Goal: Information Seeking & Learning: Learn about a topic

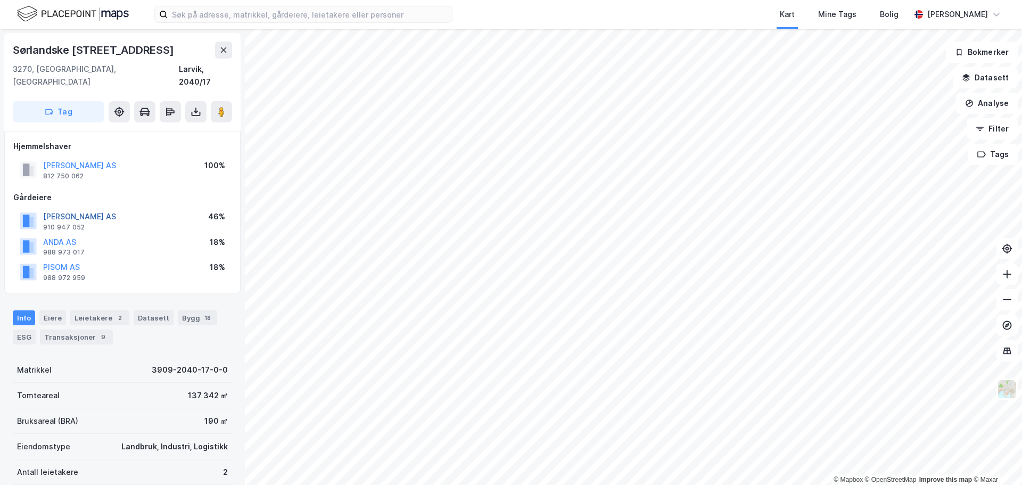
click at [0, 0] on button "[PERSON_NAME] AS" at bounding box center [0, 0] width 0 height 0
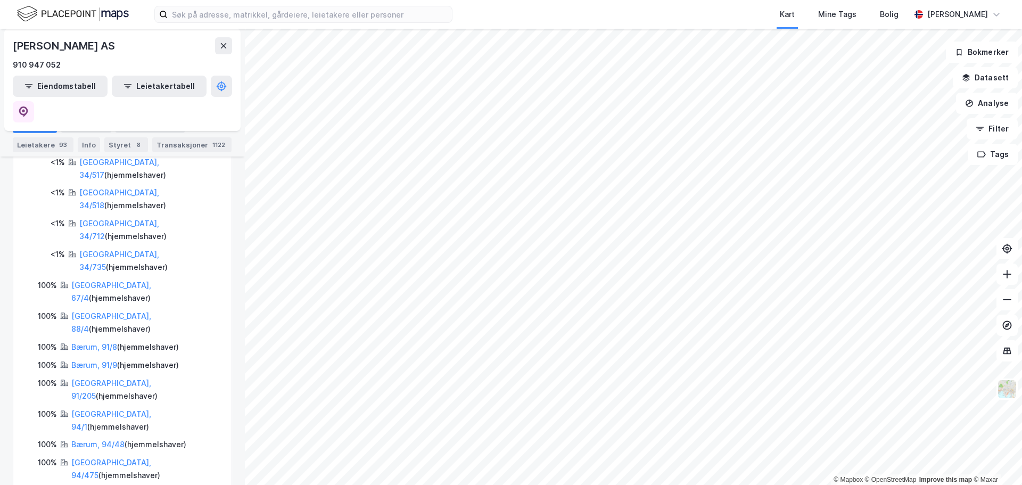
scroll to position [1371, 0]
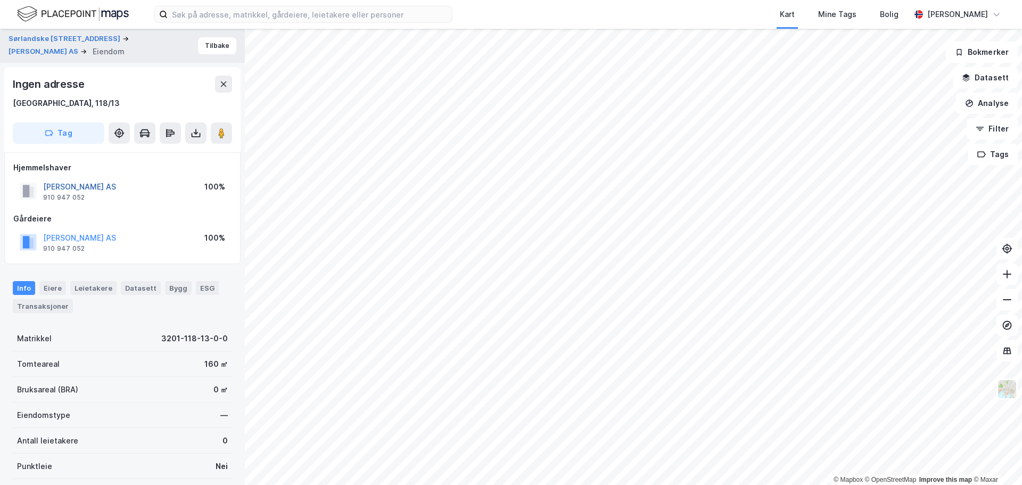
click at [0, 0] on button "[PERSON_NAME] AS" at bounding box center [0, 0] width 0 height 0
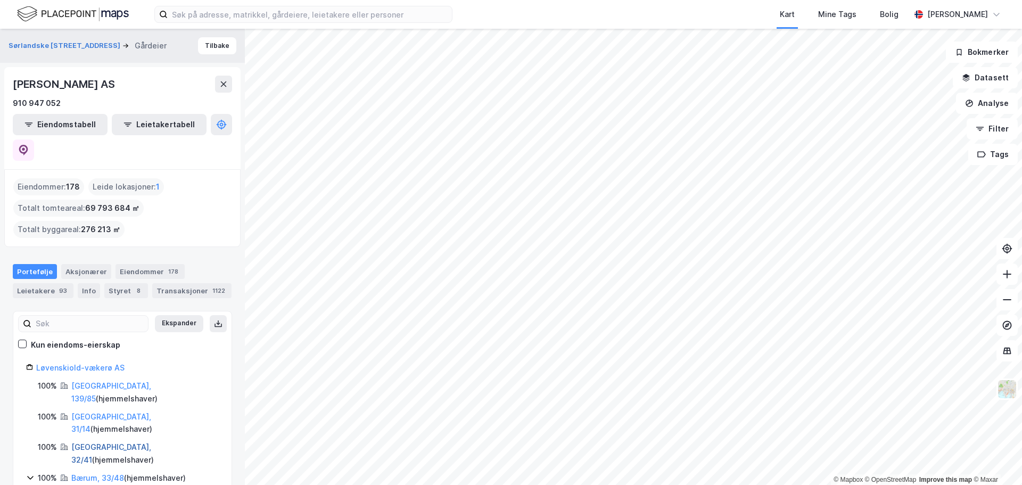
click at [80, 442] on link "[GEOGRAPHIC_DATA], 32/41" at bounding box center [111, 453] width 80 height 22
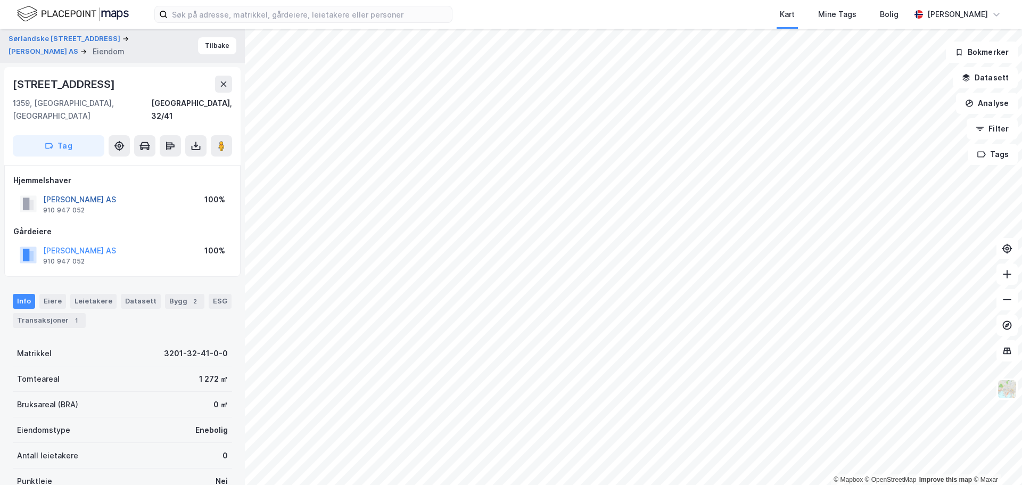
click at [0, 0] on button "[PERSON_NAME] AS" at bounding box center [0, 0] width 0 height 0
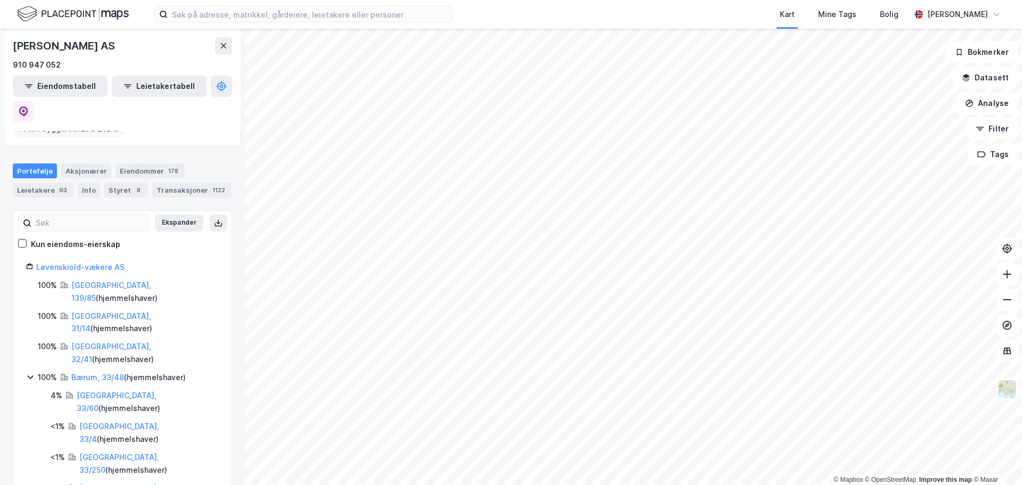
scroll to position [106, 0]
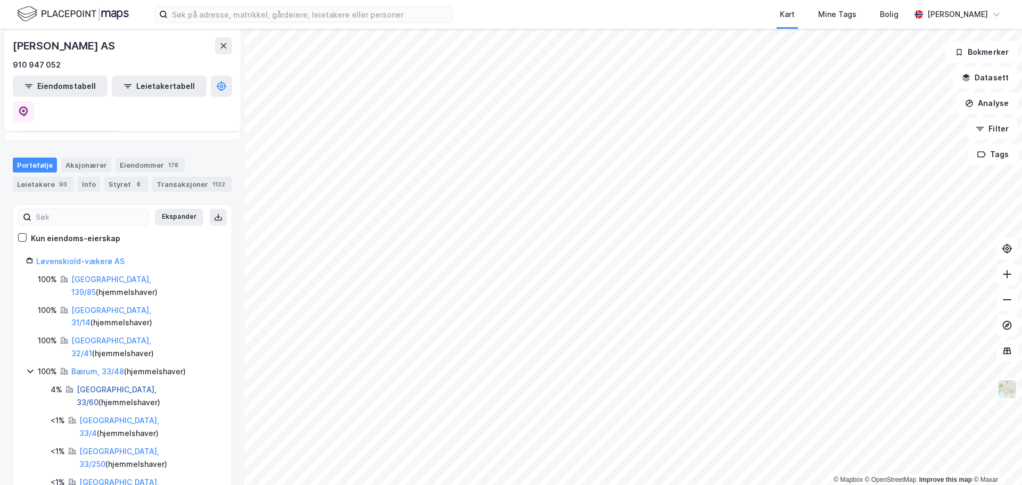
click at [86, 385] on link "[GEOGRAPHIC_DATA], 33/60" at bounding box center [117, 396] width 80 height 22
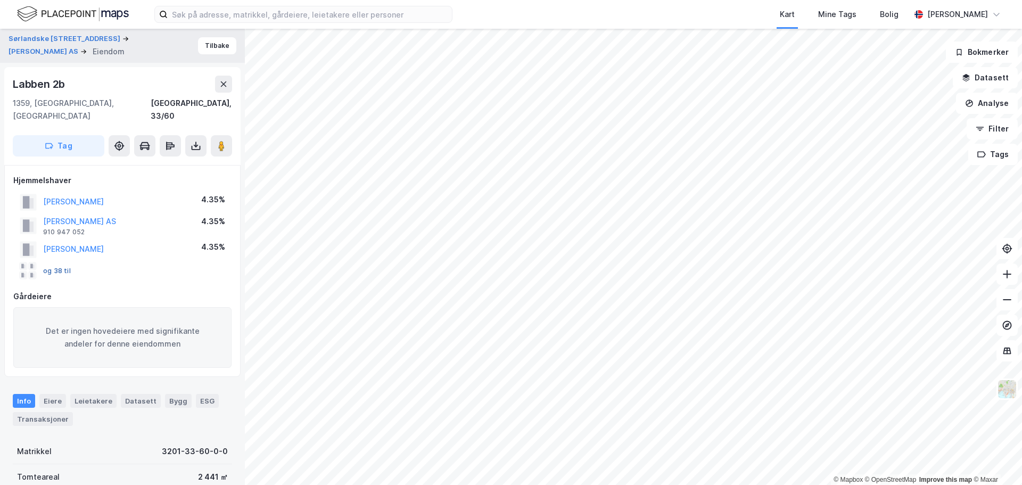
click at [0, 0] on button "og 38 til" at bounding box center [0, 0] width 0 height 0
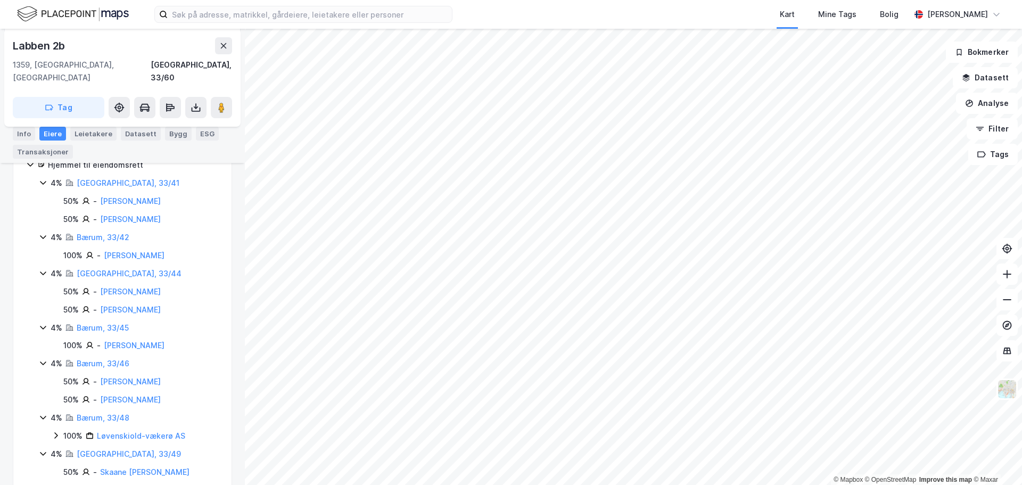
scroll to position [349, 0]
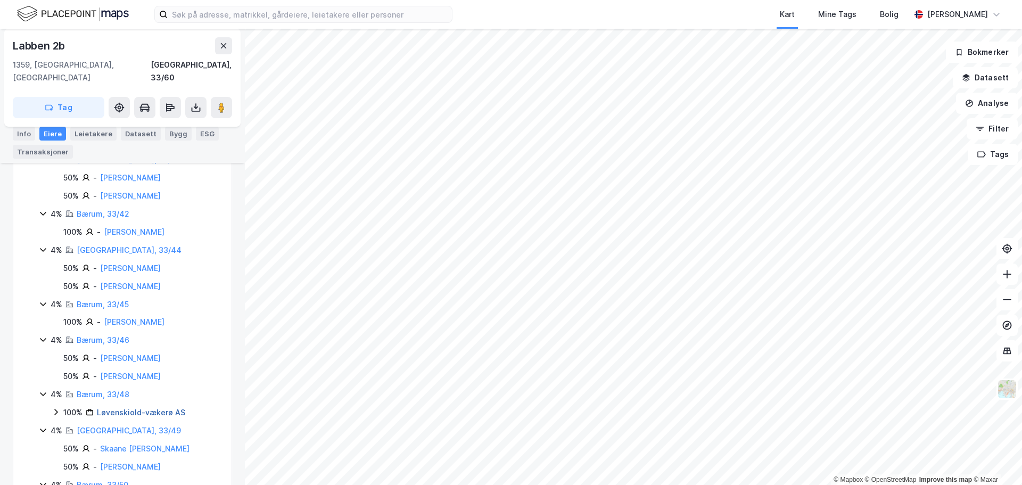
click at [163, 408] on link "Løvenskiold-vækerø AS" at bounding box center [141, 412] width 88 height 9
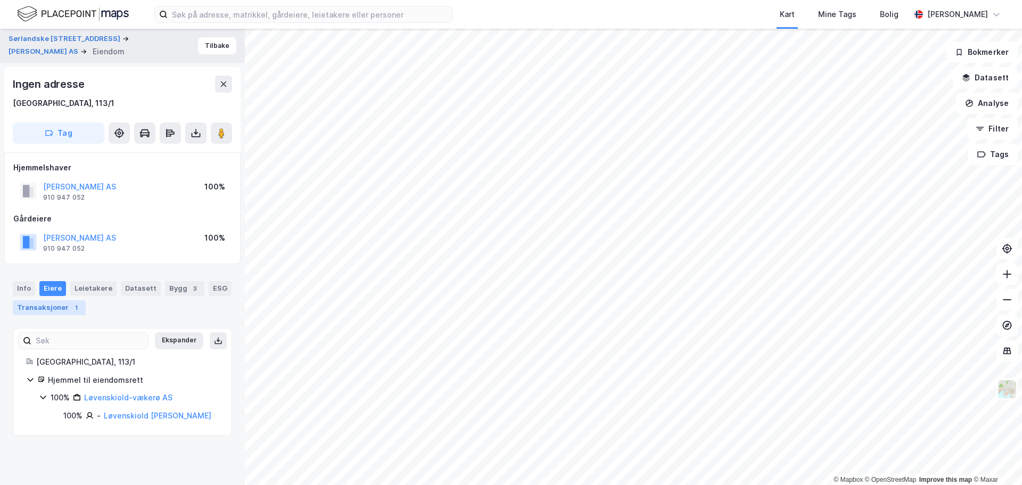
click at [54, 308] on div "Transaksjoner 1" at bounding box center [49, 307] width 73 height 15
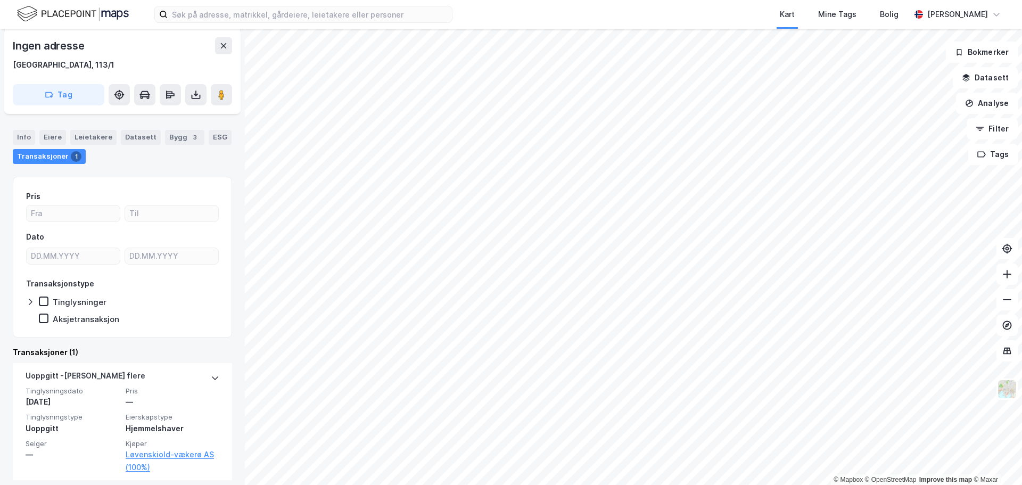
scroll to position [159, 0]
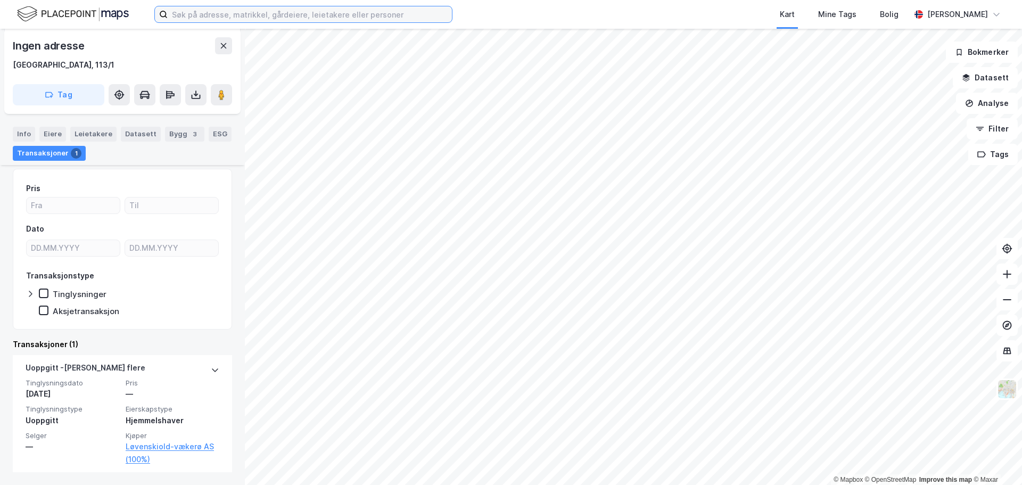
click at [251, 12] on input at bounding box center [310, 14] width 284 height 16
paste input "DnB Carnegie Business Management AS"
click at [251, 12] on input "DnB Carnegie Business Management AS" at bounding box center [310, 14] width 284 height 16
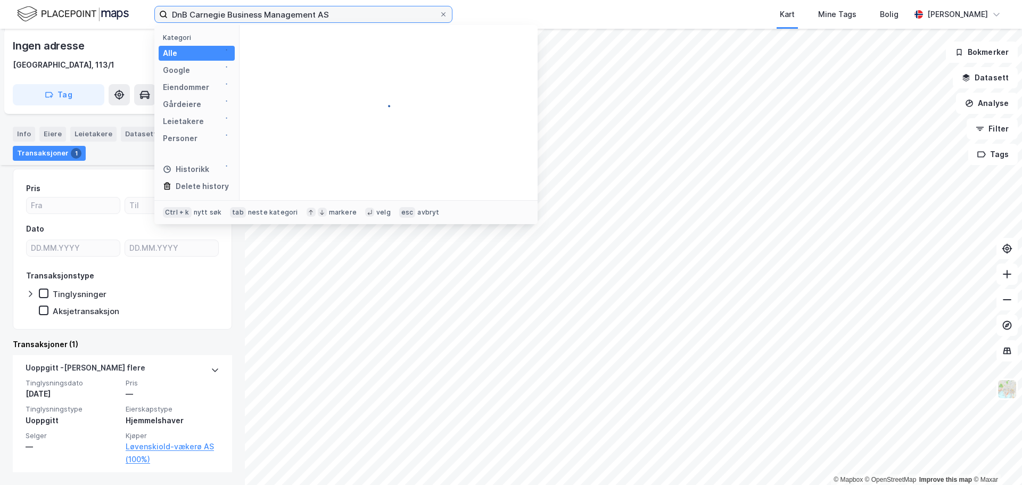
click at [348, 22] on input "DnB Carnegie Business Management AS" at bounding box center [303, 14] width 271 height 16
click at [332, 15] on input "DnB Carnegie Business Management AS" at bounding box center [303, 14] width 271 height 16
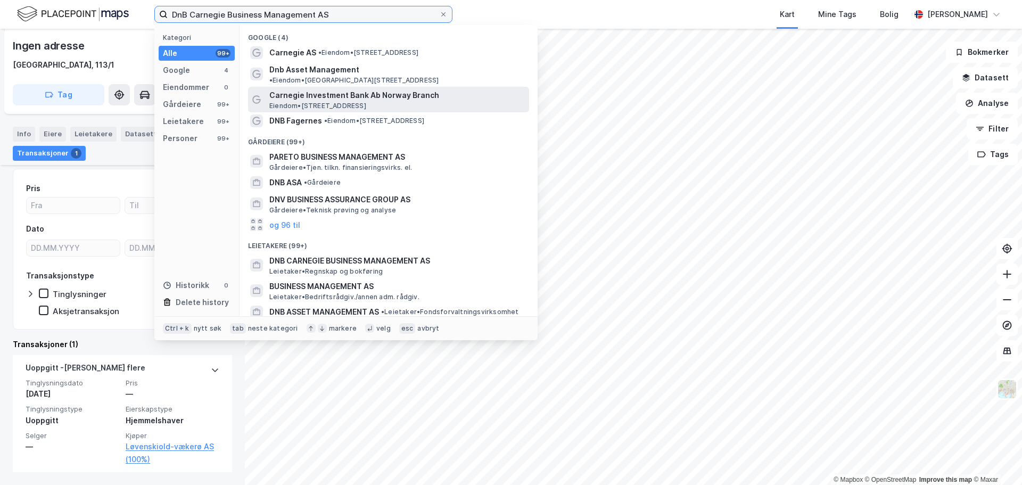
type input "DnB Carnegie Business Management AS"
click at [337, 89] on span "Carnegie Investment Bank Ab Norway Branch" at bounding box center [396, 95] width 255 height 13
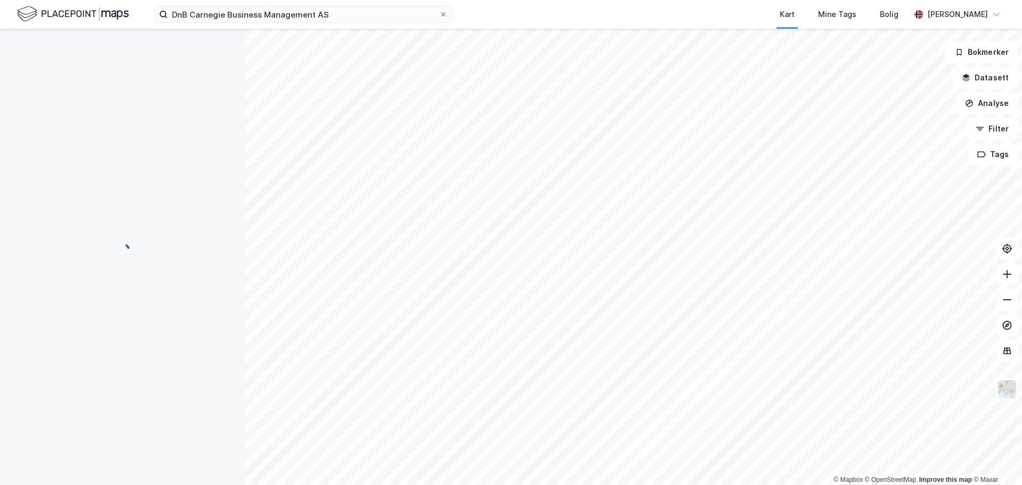
scroll to position [159, 0]
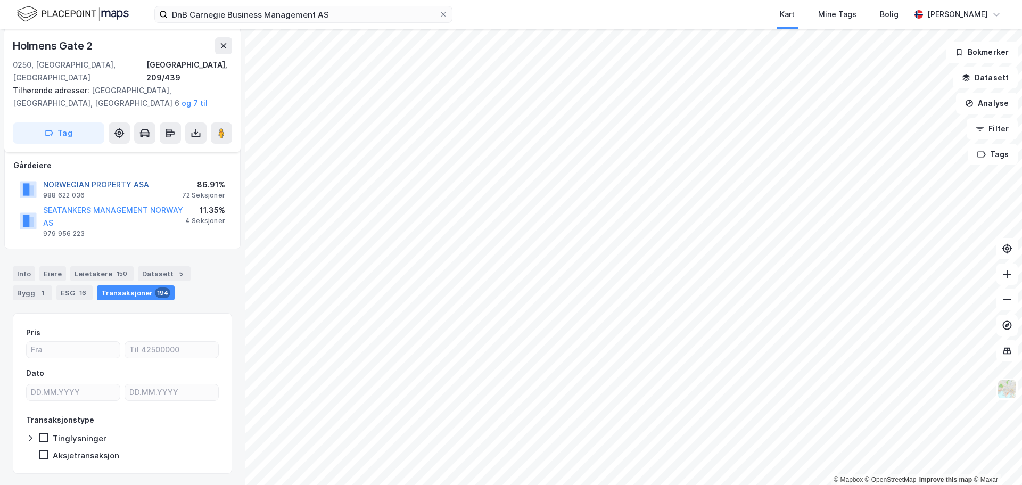
click at [0, 0] on button "NORWEGIAN PROPERTY ASA" at bounding box center [0, 0] width 0 height 0
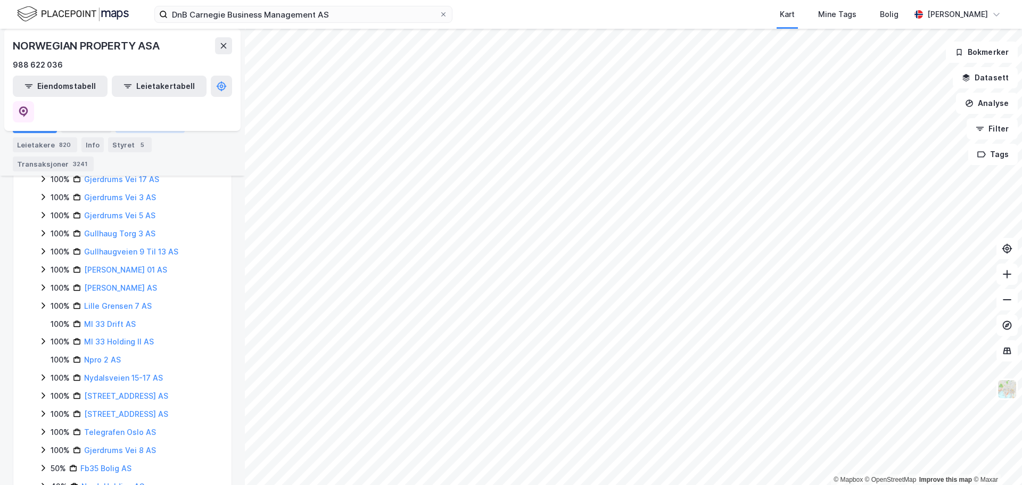
scroll to position [415, 0]
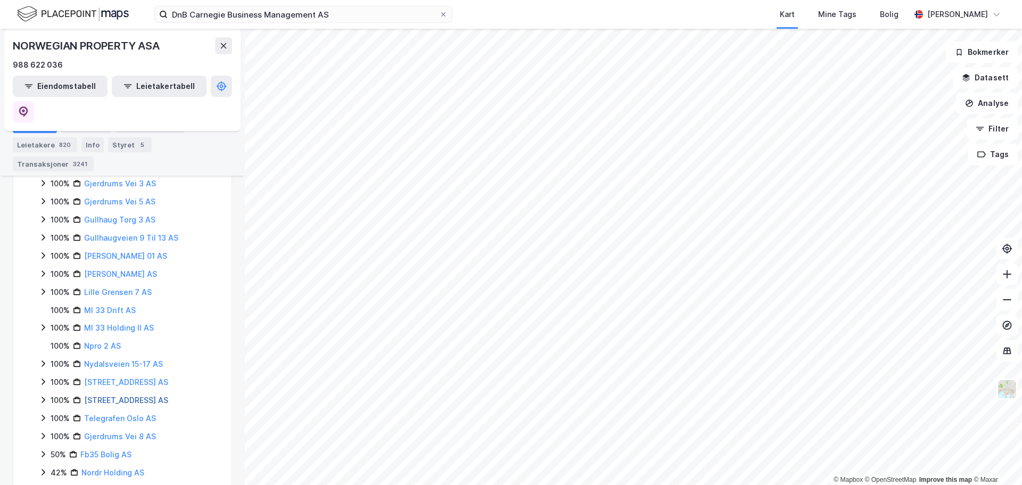
click at [111, 395] on link "[STREET_ADDRESS] AS" at bounding box center [126, 399] width 84 height 9
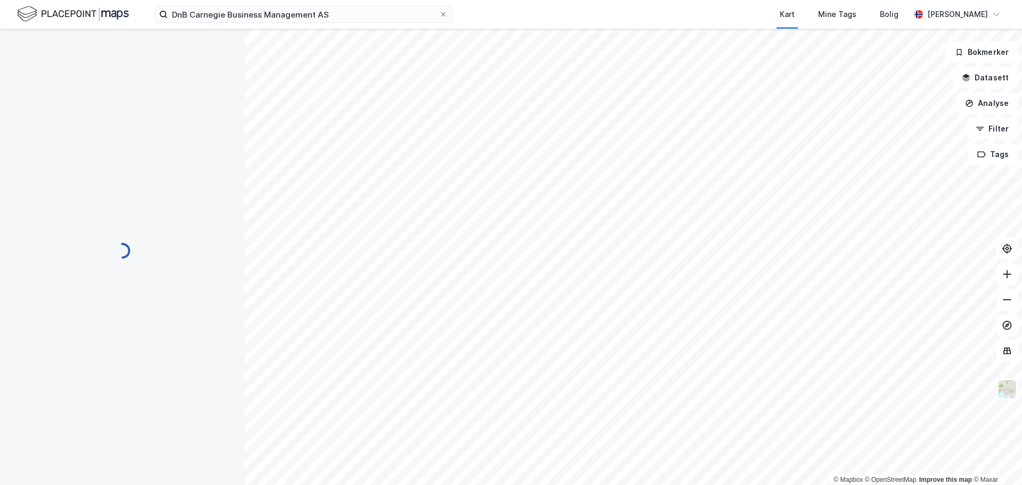
scroll to position [21, 0]
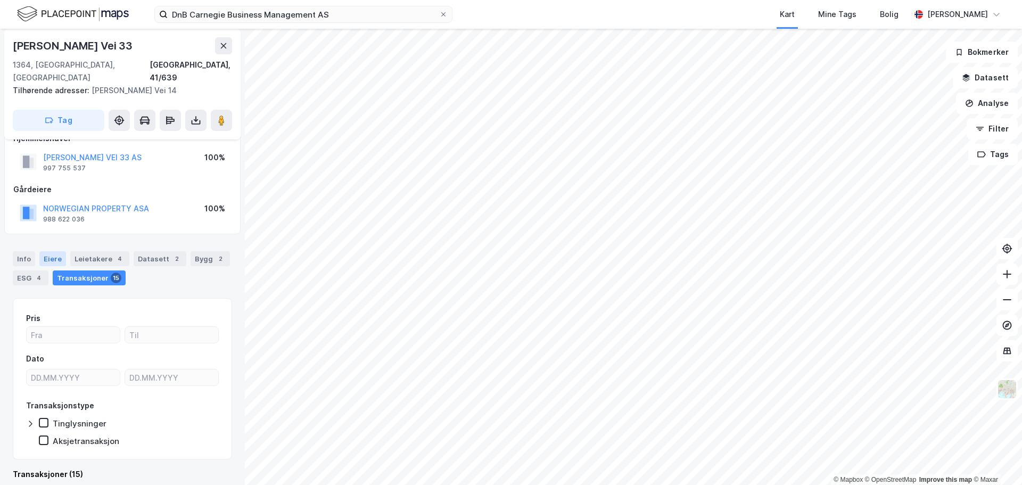
click at [57, 251] on div "Eiere" at bounding box center [52, 258] width 27 height 15
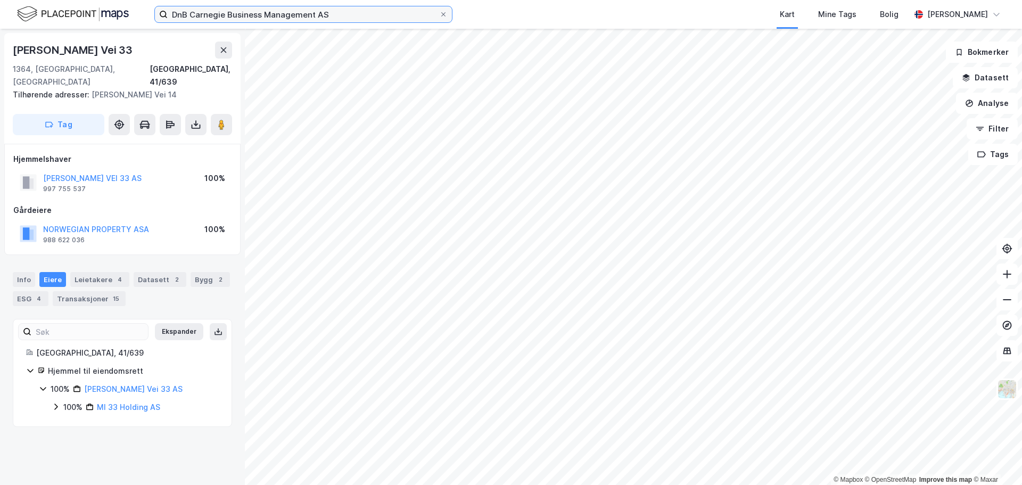
click at [362, 21] on input "DnB Carnegie Business Management AS" at bounding box center [303, 14] width 271 height 16
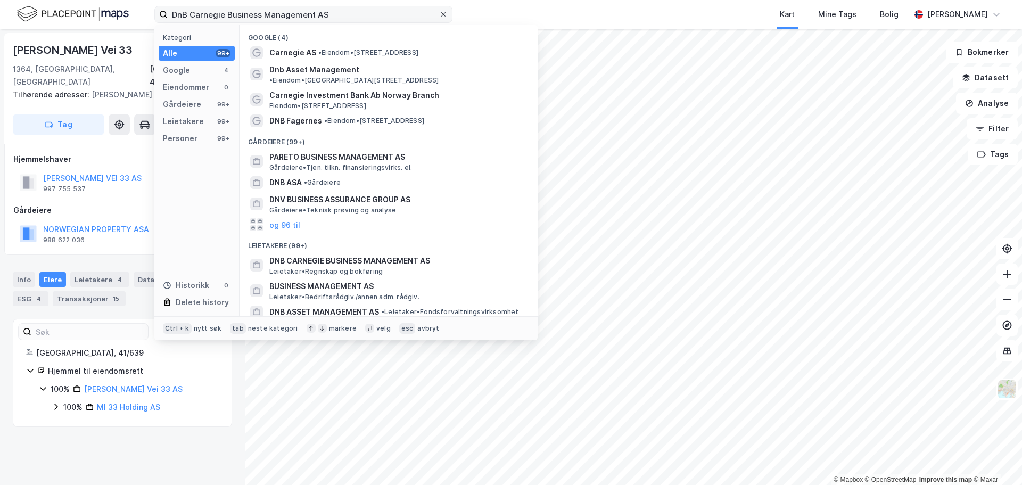
click at [443, 14] on icon at bounding box center [443, 14] width 4 height 4
click at [439, 14] on input "DnB Carnegie Business Management AS" at bounding box center [303, 14] width 271 height 16
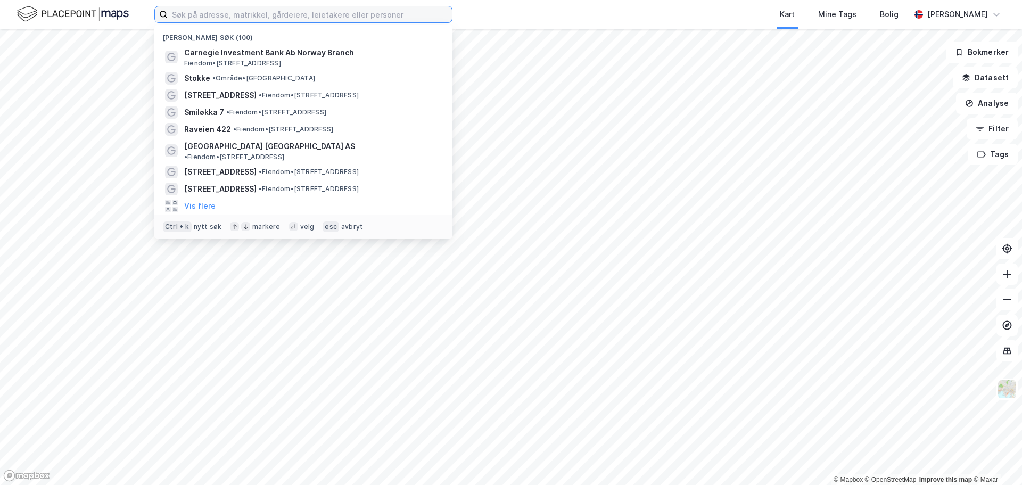
paste input "[PERSON_NAME]"
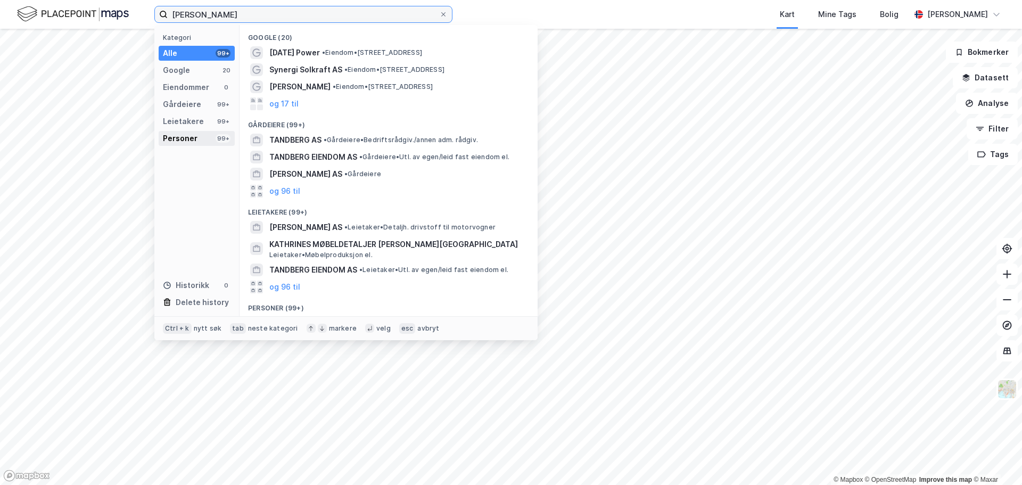
type input "[PERSON_NAME]"
click at [183, 138] on div "Personer" at bounding box center [180, 138] width 35 height 13
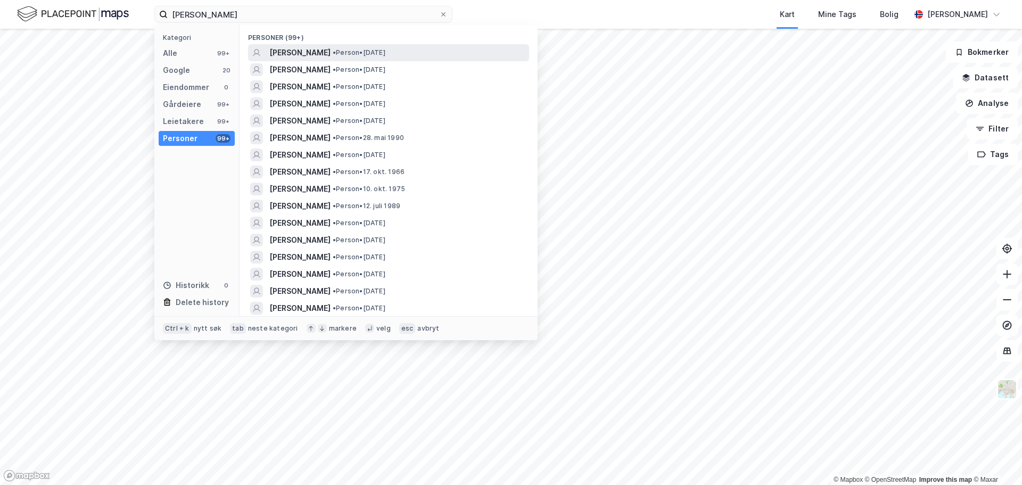
click at [330, 49] on span "[PERSON_NAME]" at bounding box center [299, 52] width 61 height 13
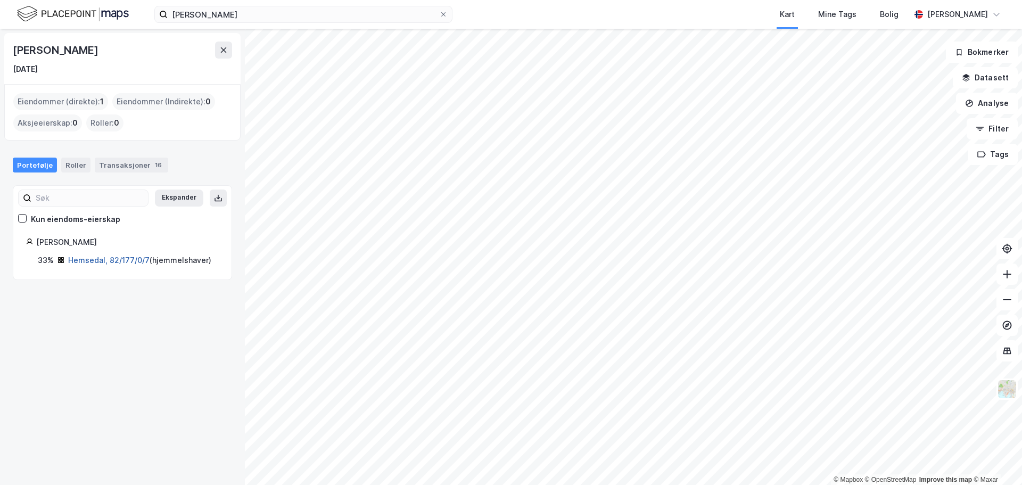
click at [94, 260] on link "Hemsedal, 82/177/0/7" at bounding box center [108, 259] width 81 height 9
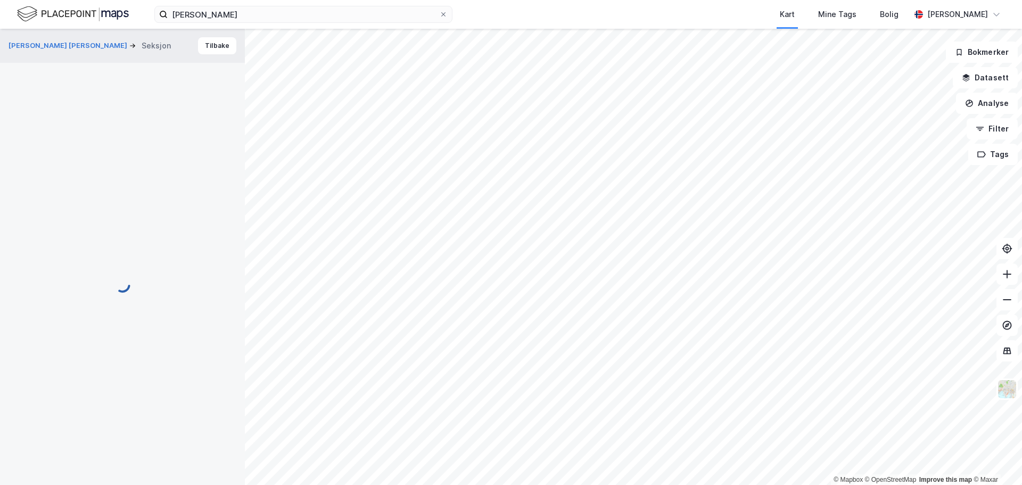
scroll to position [21, 0]
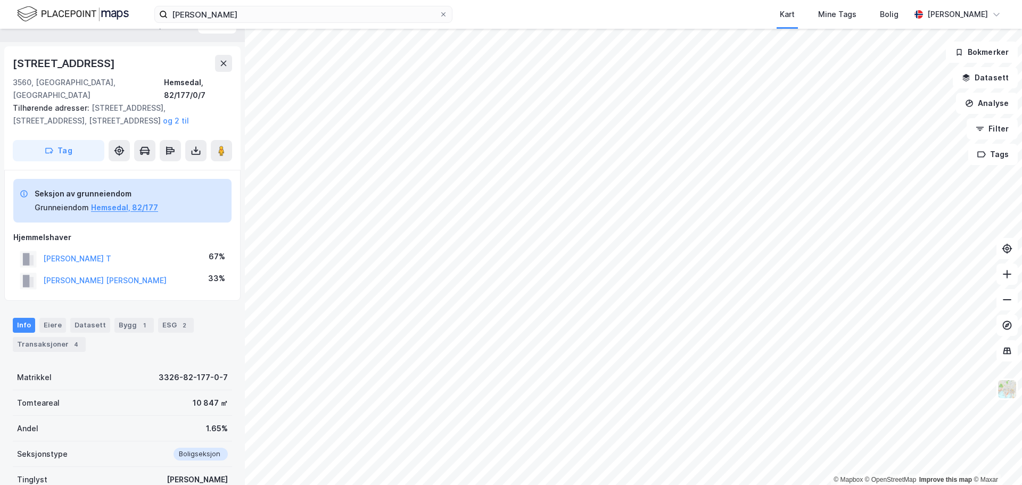
drag, startPoint x: 142, startPoint y: 244, endPoint x: 35, endPoint y: 245, distance: 106.4
click at [35, 248] on div "[PERSON_NAME] T 67%" at bounding box center [122, 259] width 218 height 22
click at [0, 0] on button "[PERSON_NAME] T" at bounding box center [0, 0] width 0 height 0
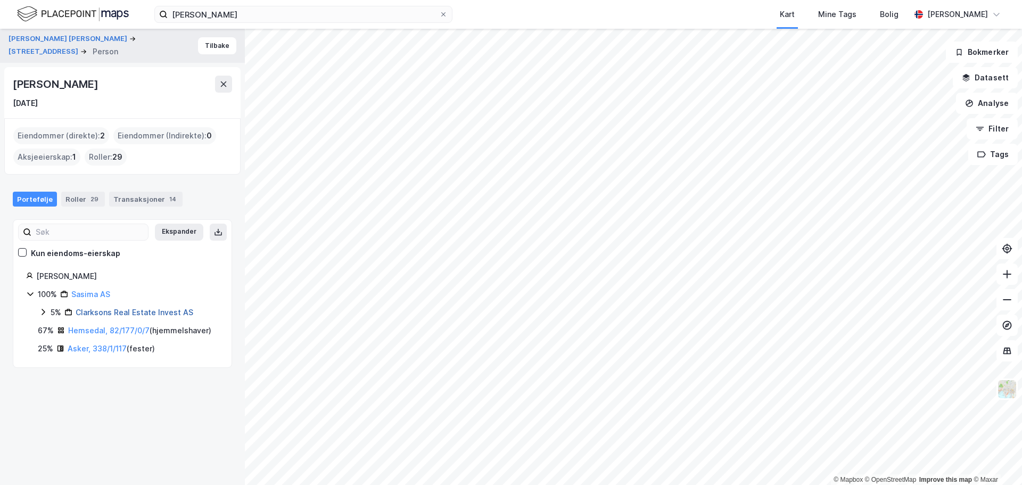
click at [137, 308] on link "Clarksons Real Estate Invest AS" at bounding box center [135, 312] width 118 height 9
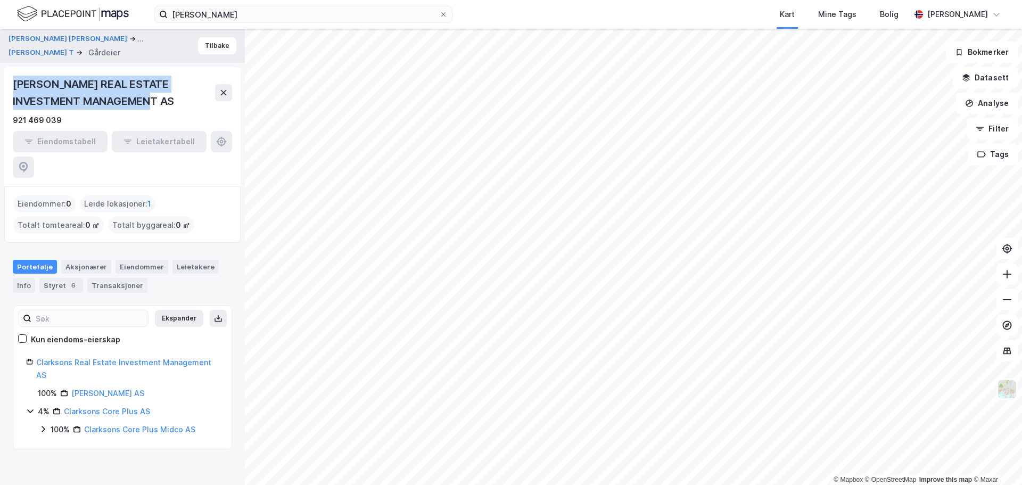
drag, startPoint x: 179, startPoint y: 100, endPoint x: 15, endPoint y: 86, distance: 165.0
click at [15, 86] on div "[PERSON_NAME] REAL ESTATE INVESTMENT MANAGEMENT AS" at bounding box center [114, 93] width 202 height 34
copy div "[PERSON_NAME] REAL ESTATE INVESTMENT MANAGEMENT AS"
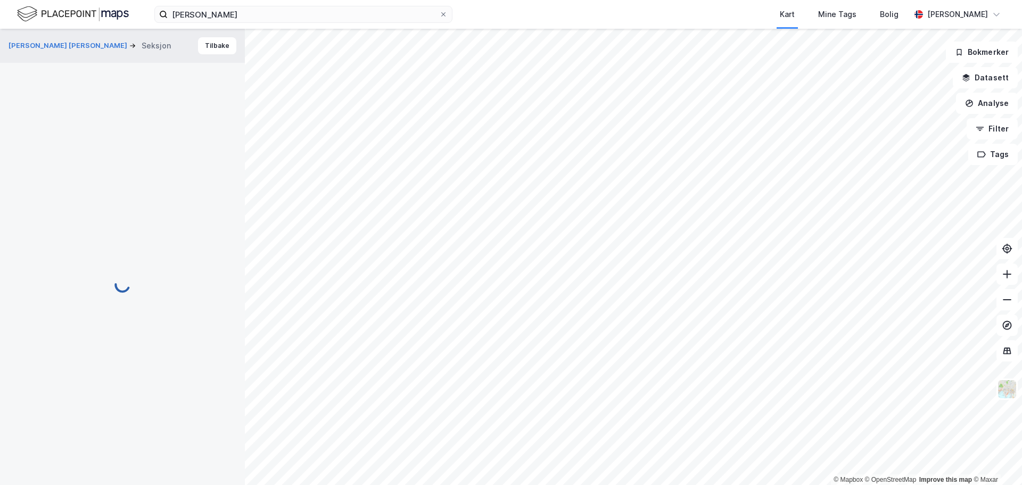
scroll to position [21, 0]
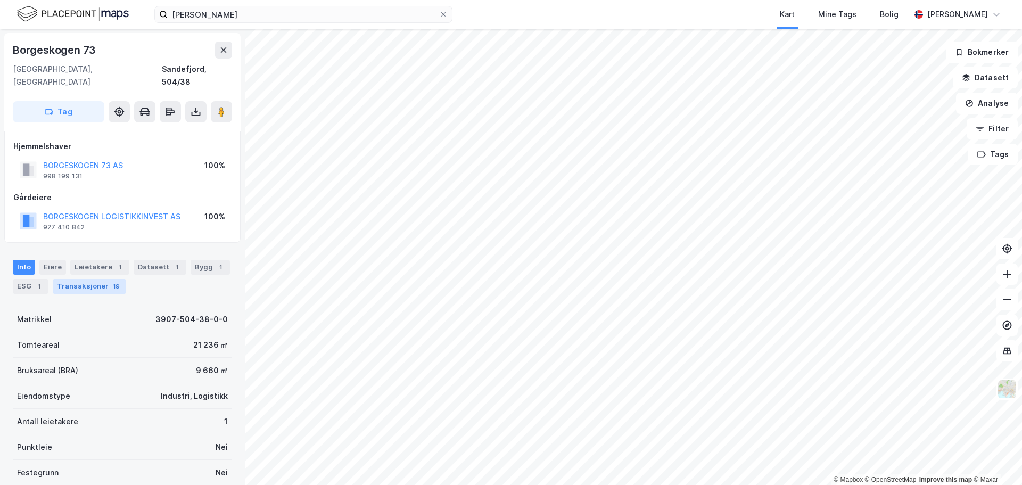
click at [87, 279] on div "Transaksjoner 19" at bounding box center [89, 286] width 73 height 15
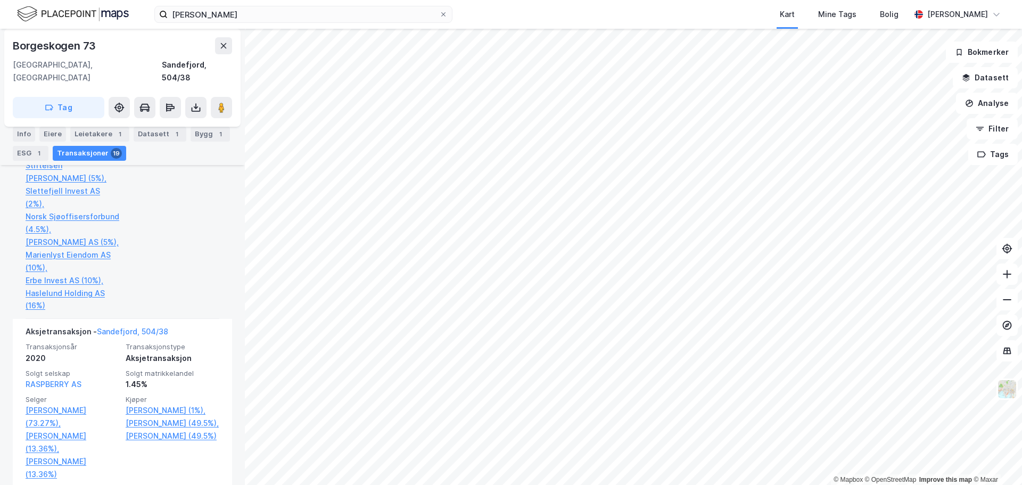
scroll to position [1064, 0]
